Goal: Find specific page/section: Find specific page/section

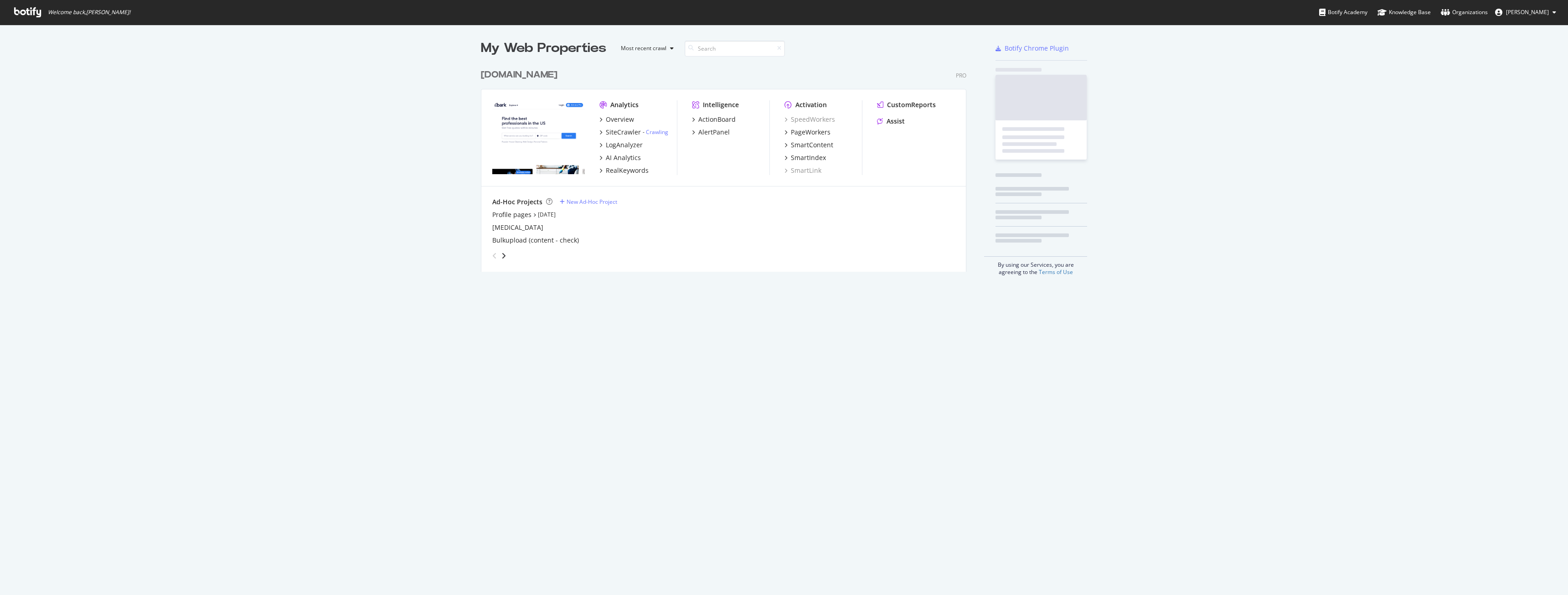
scroll to position [208, 486]
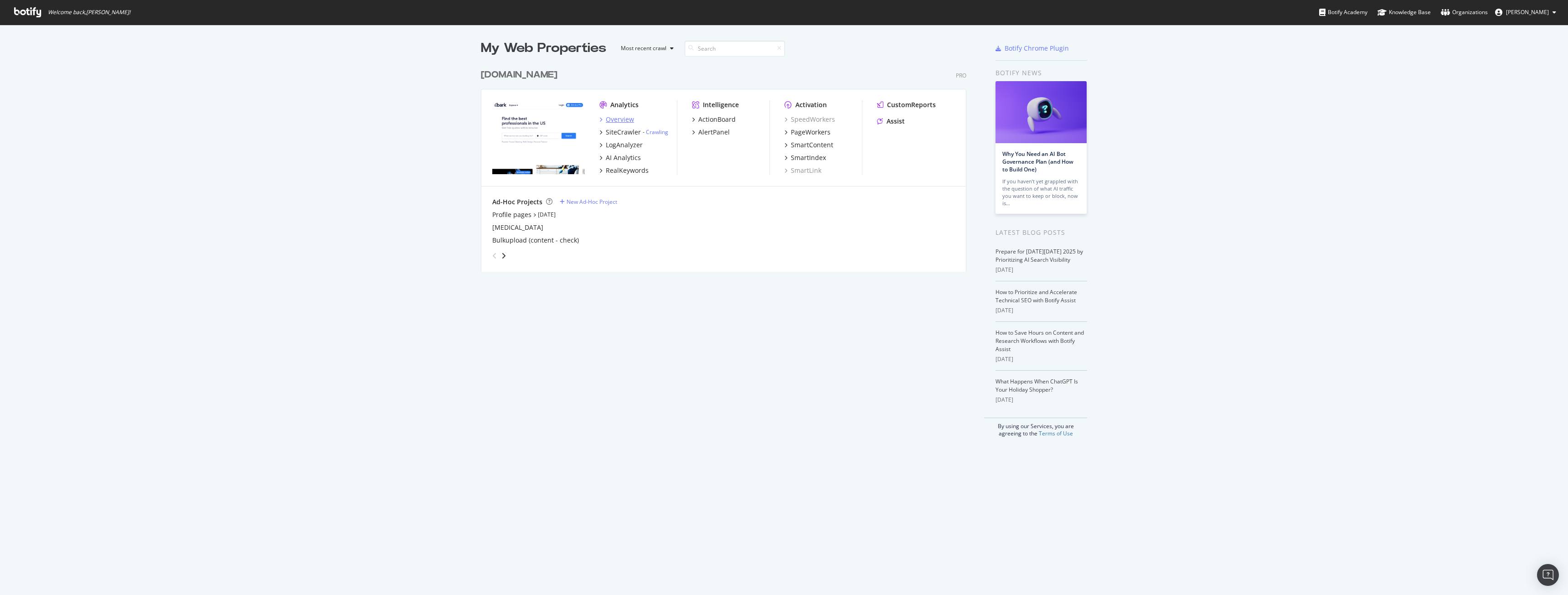
click at [618, 119] on div "Overview" at bounding box center [619, 119] width 28 height 9
